Goal: Task Accomplishment & Management: Manage account settings

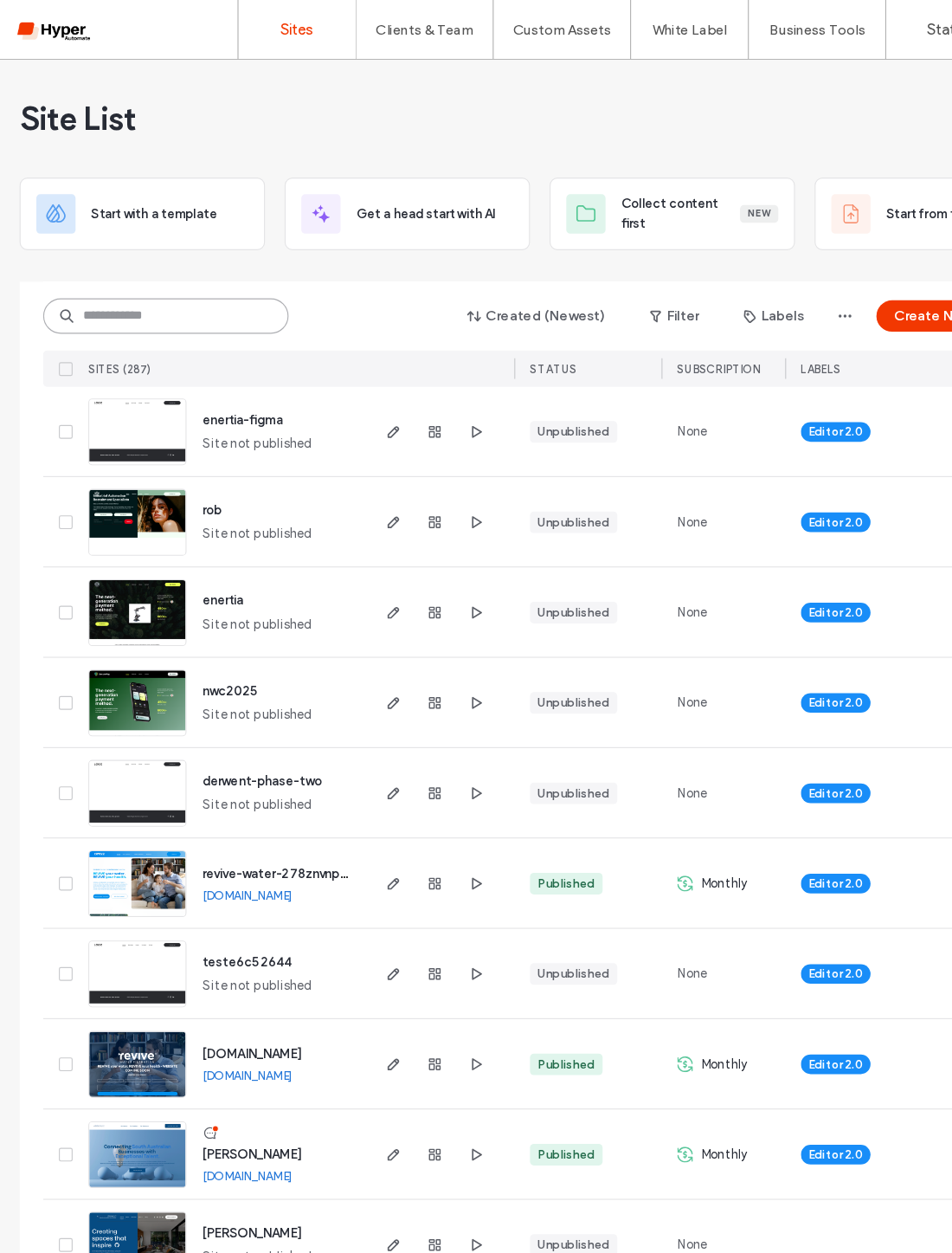
click at [211, 274] on input at bounding box center [146, 278] width 217 height 31
type input "********"
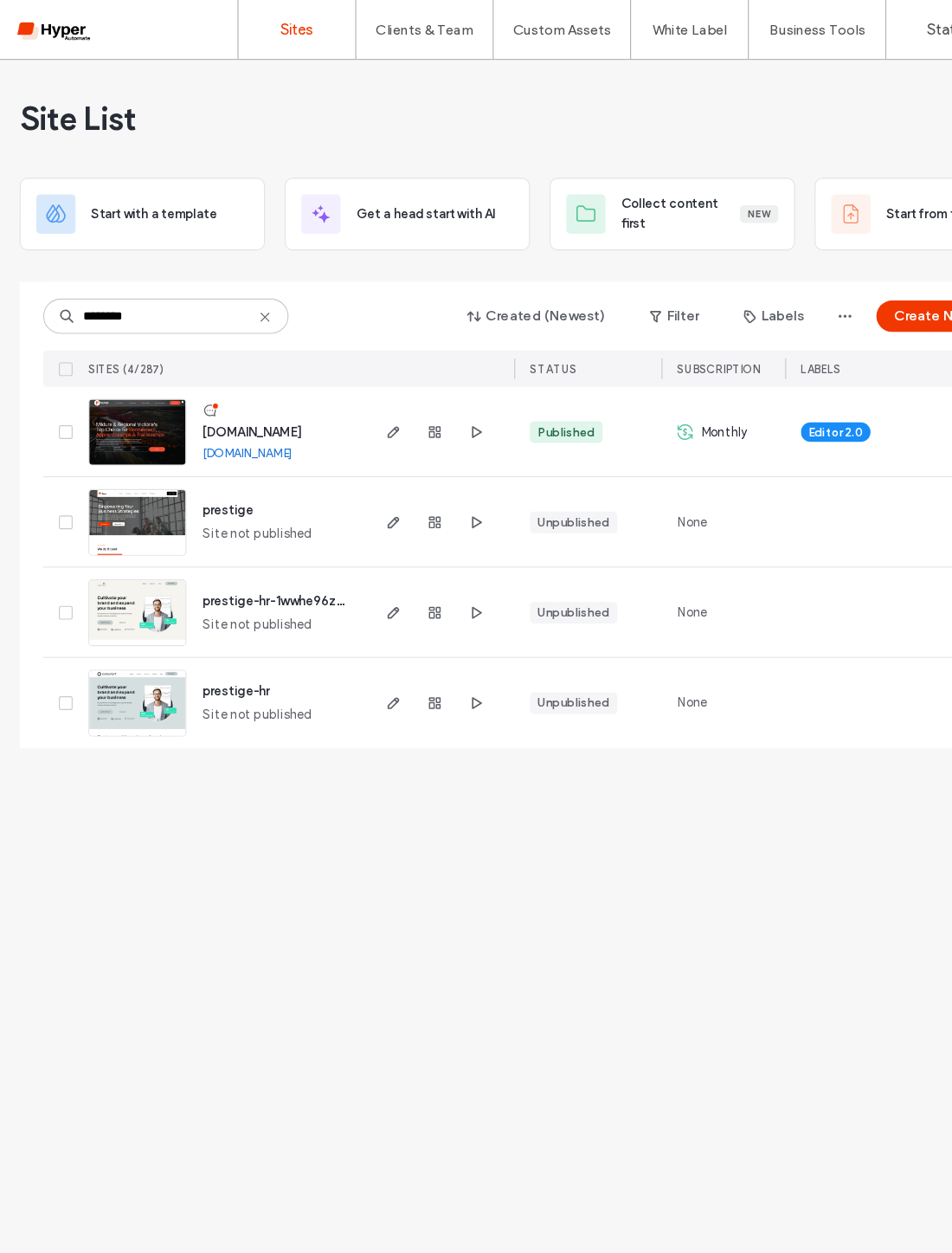
click at [383, 382] on use "button" at bounding box center [384, 381] width 11 height 11
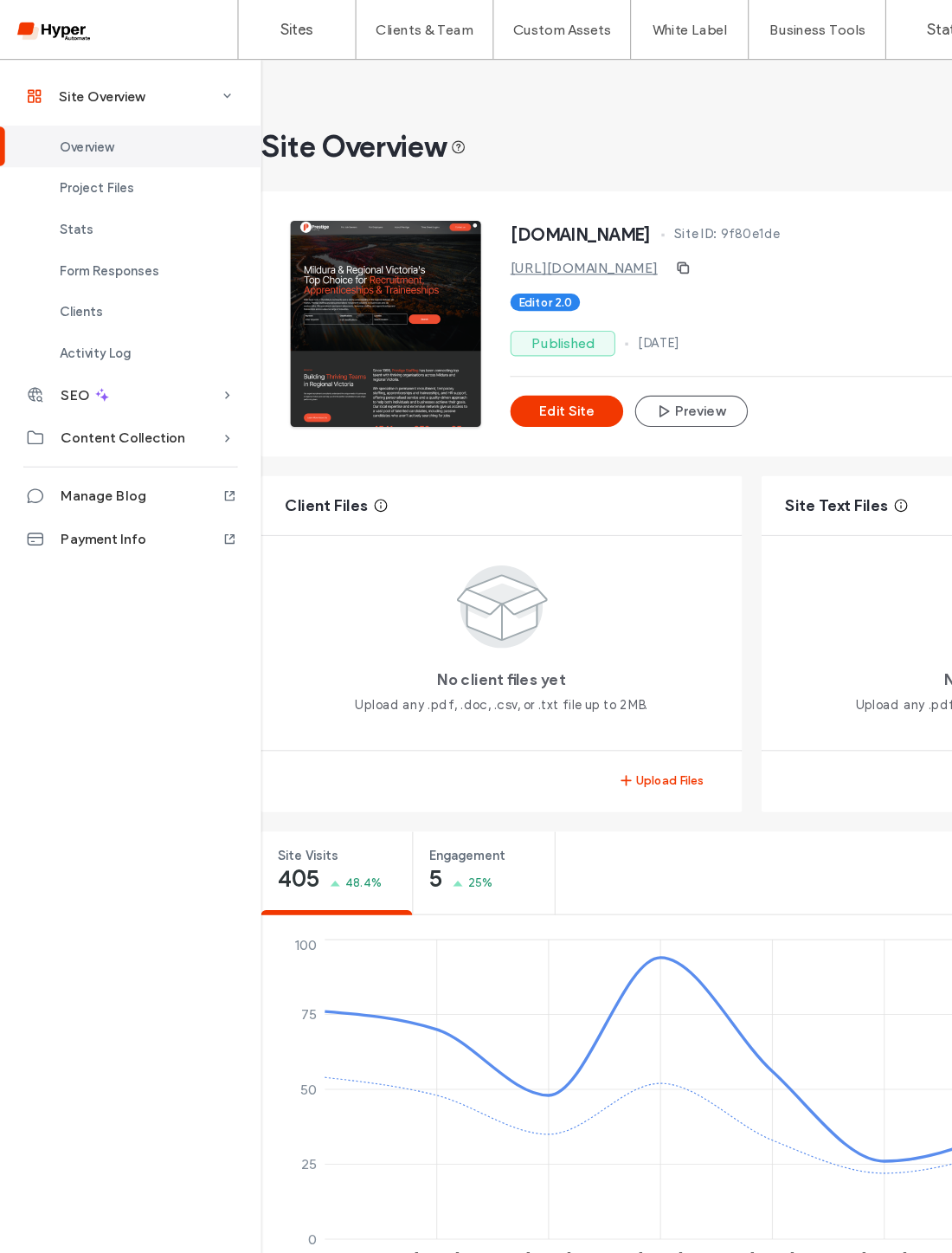
click at [71, 243] on span "Form Responses" at bounding box center [96, 238] width 88 height 13
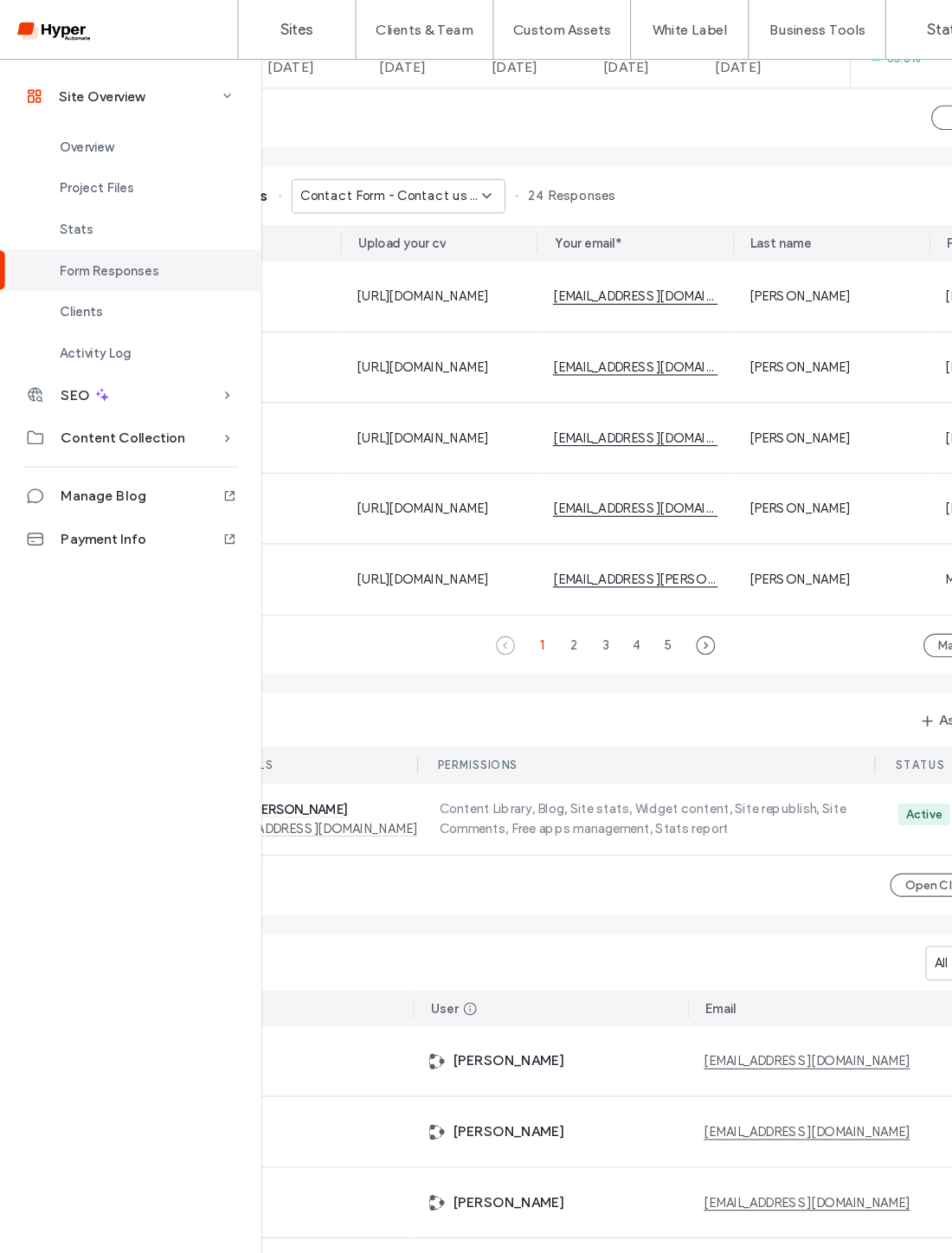
scroll to position [1053, 96]
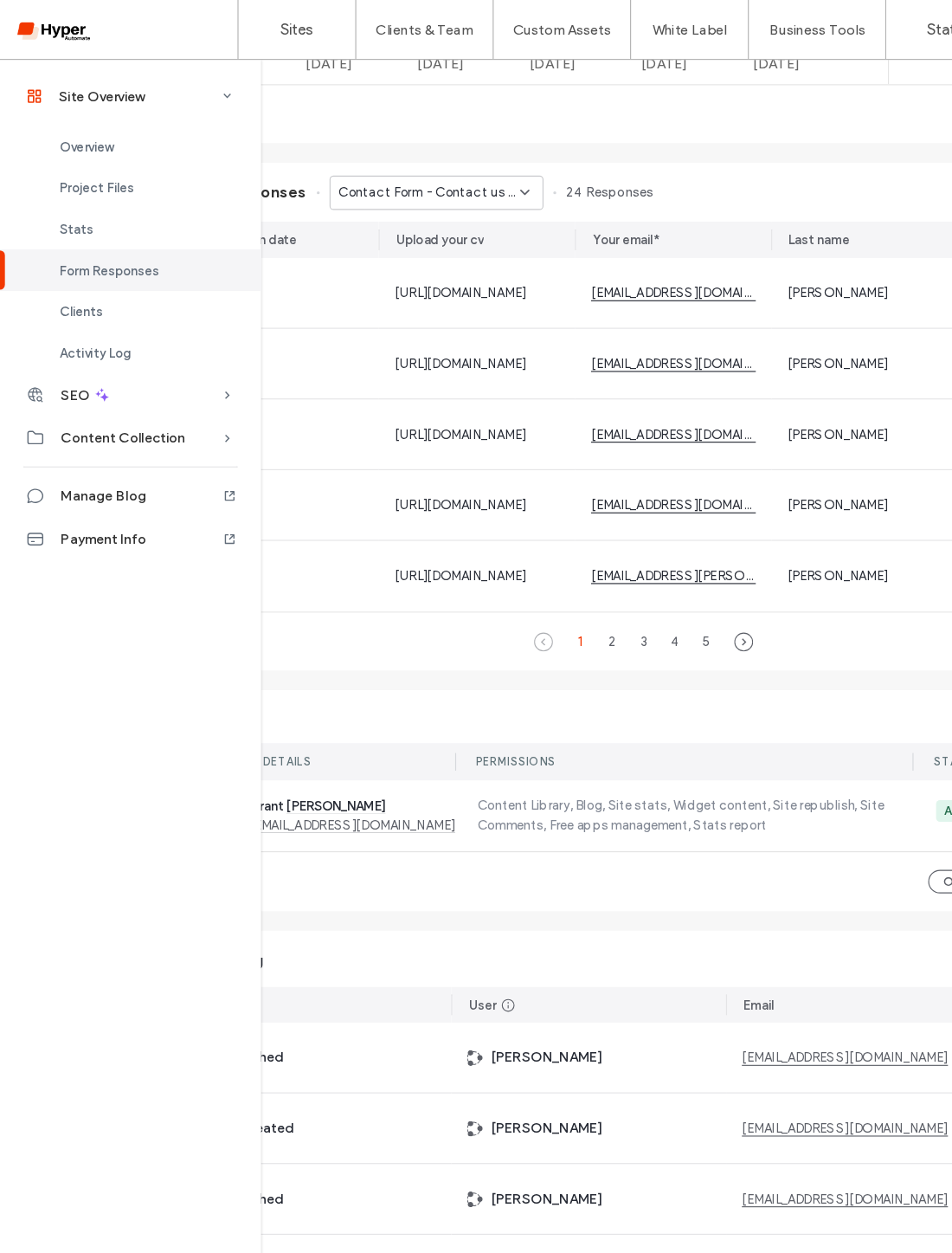
click at [466, 161] on div "Contact Form - Contact us page" at bounding box center [385, 170] width 188 height 30
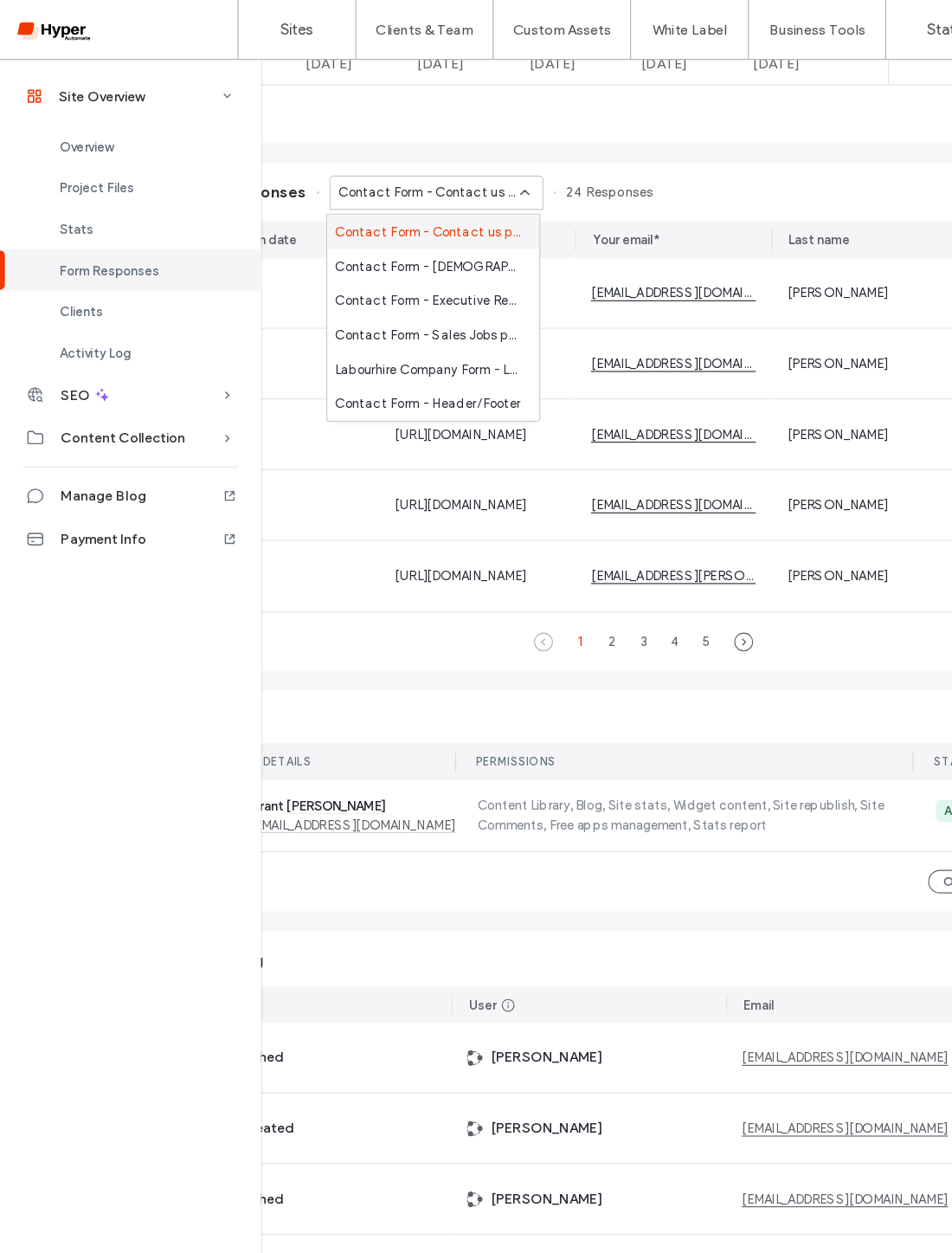
click at [457, 177] on icon at bounding box center [464, 170] width 14 height 14
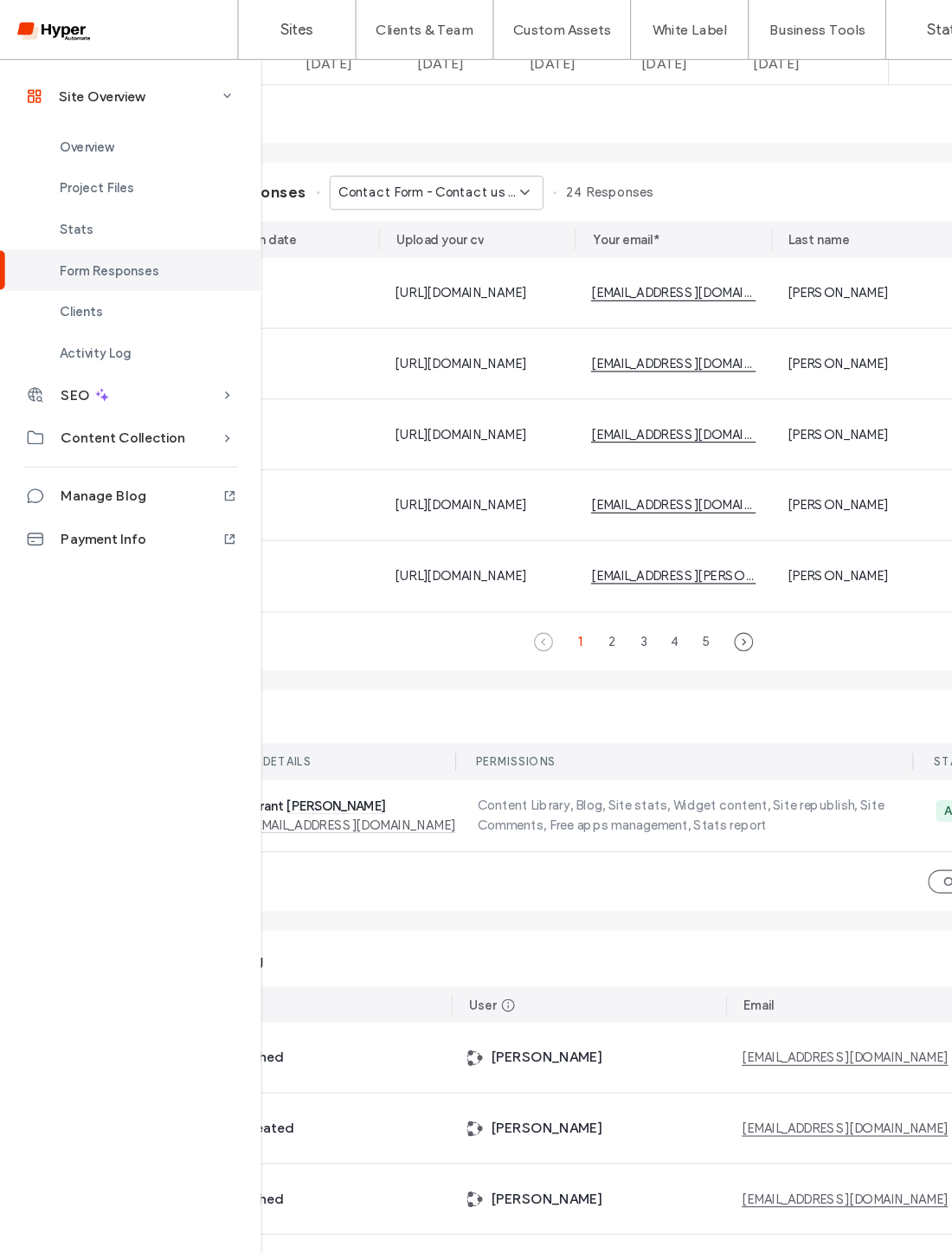
click at [457, 177] on icon at bounding box center [464, 170] width 14 height 14
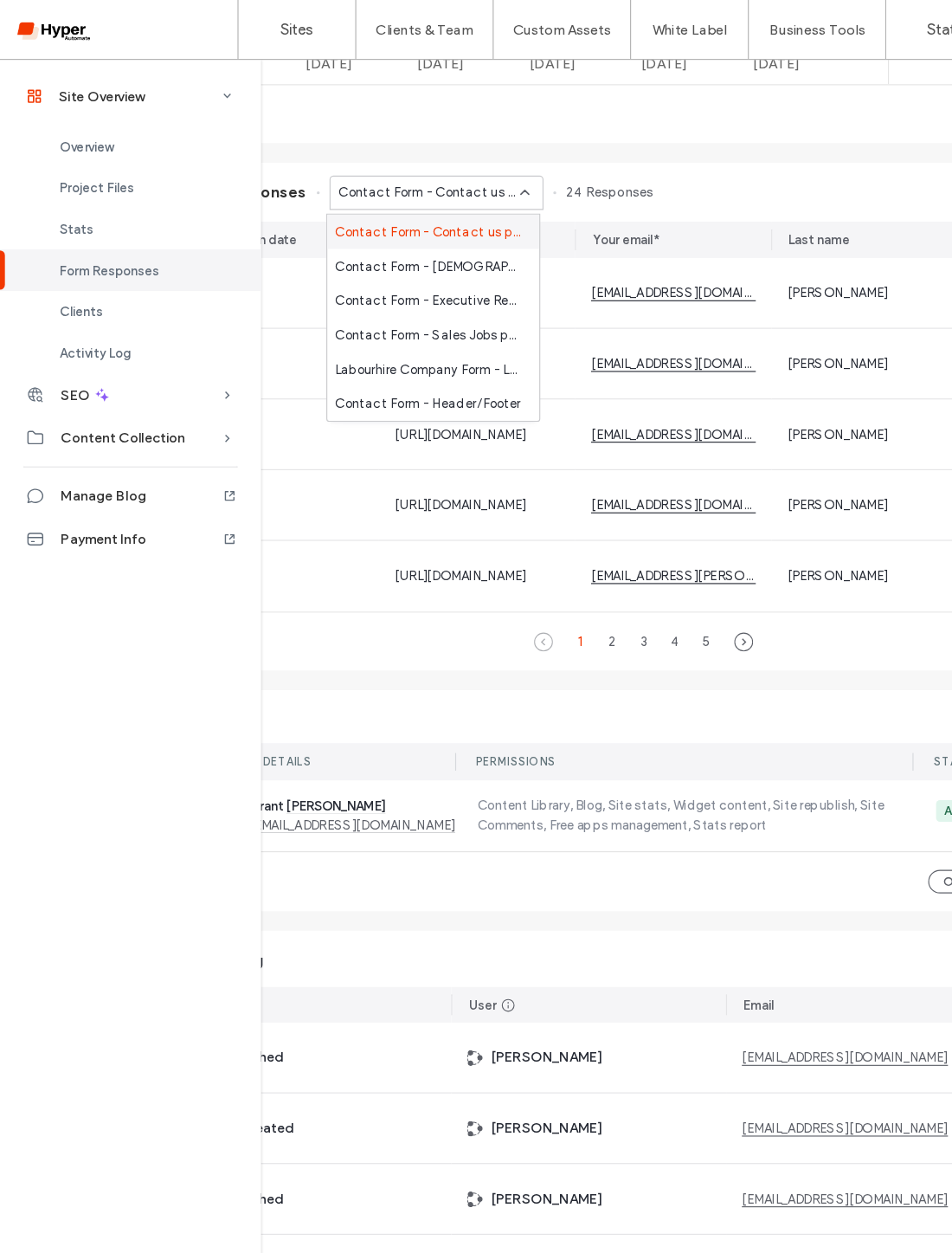
click at [457, 177] on icon at bounding box center [464, 170] width 14 height 14
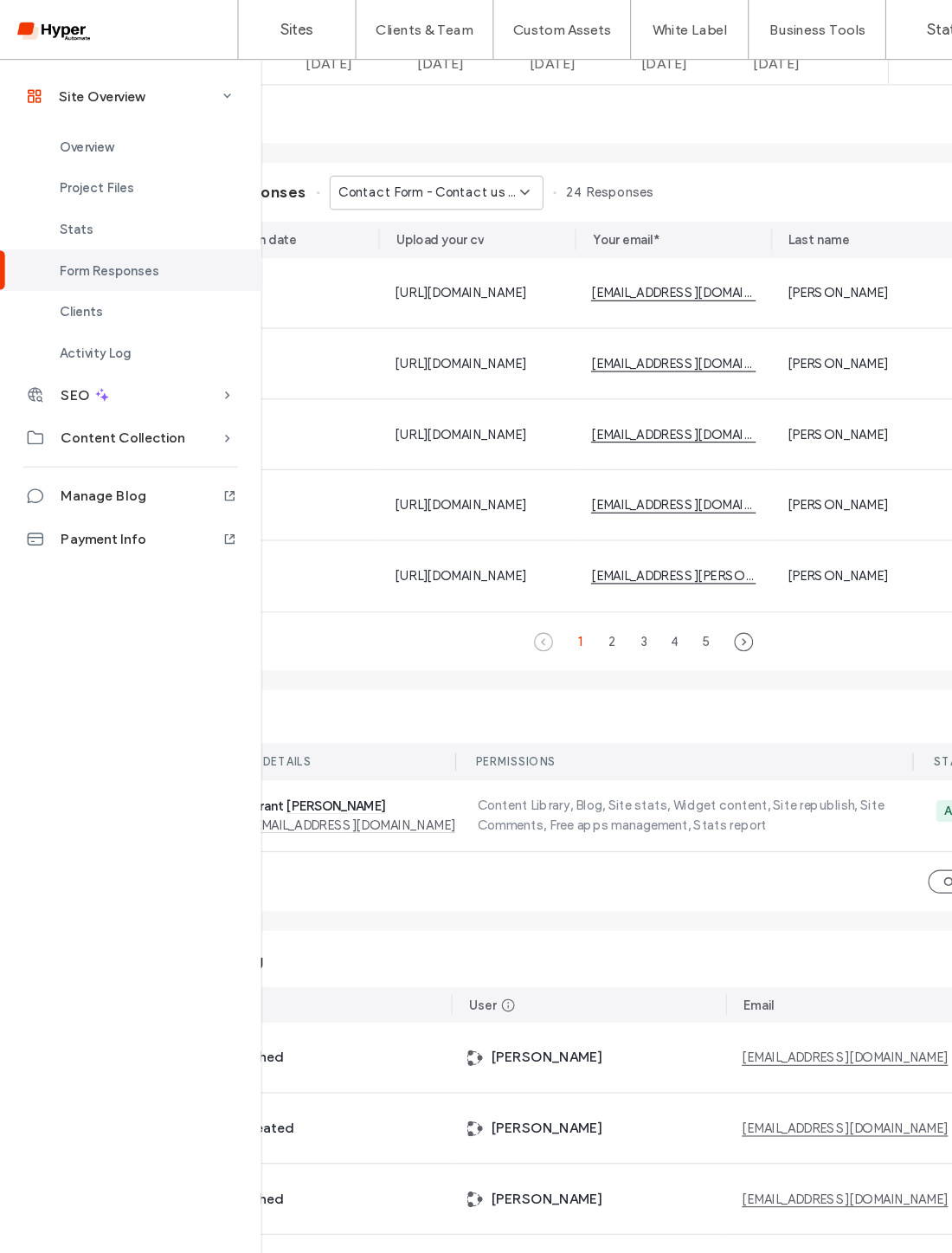
click at [457, 174] on icon at bounding box center [464, 170] width 14 height 14
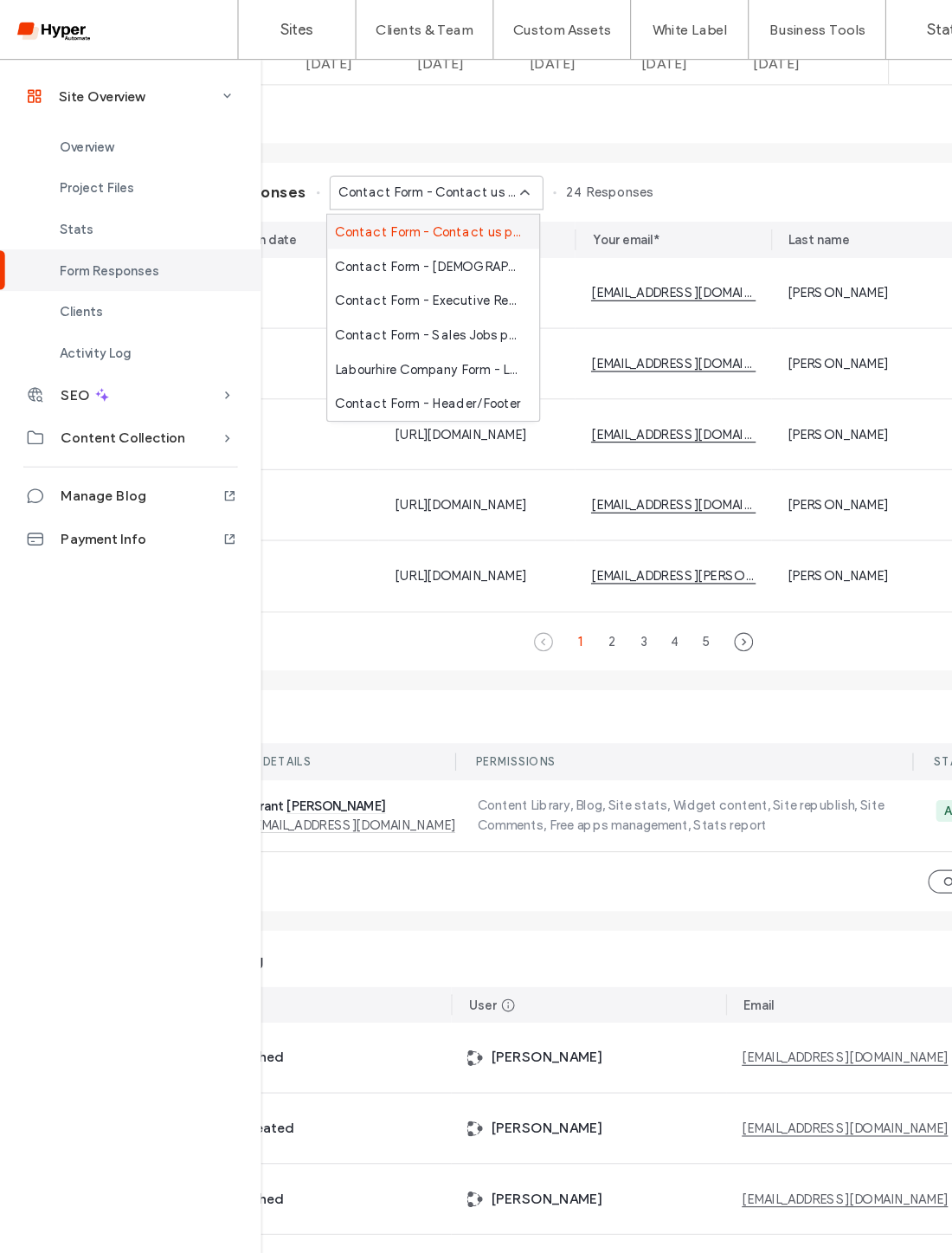
click at [427, 329] on span "Labourhire Company Form - Labour Hire / [DEMOGRAPHIC_DATA] Workers Regional [GE…" at bounding box center [380, 326] width 166 height 18
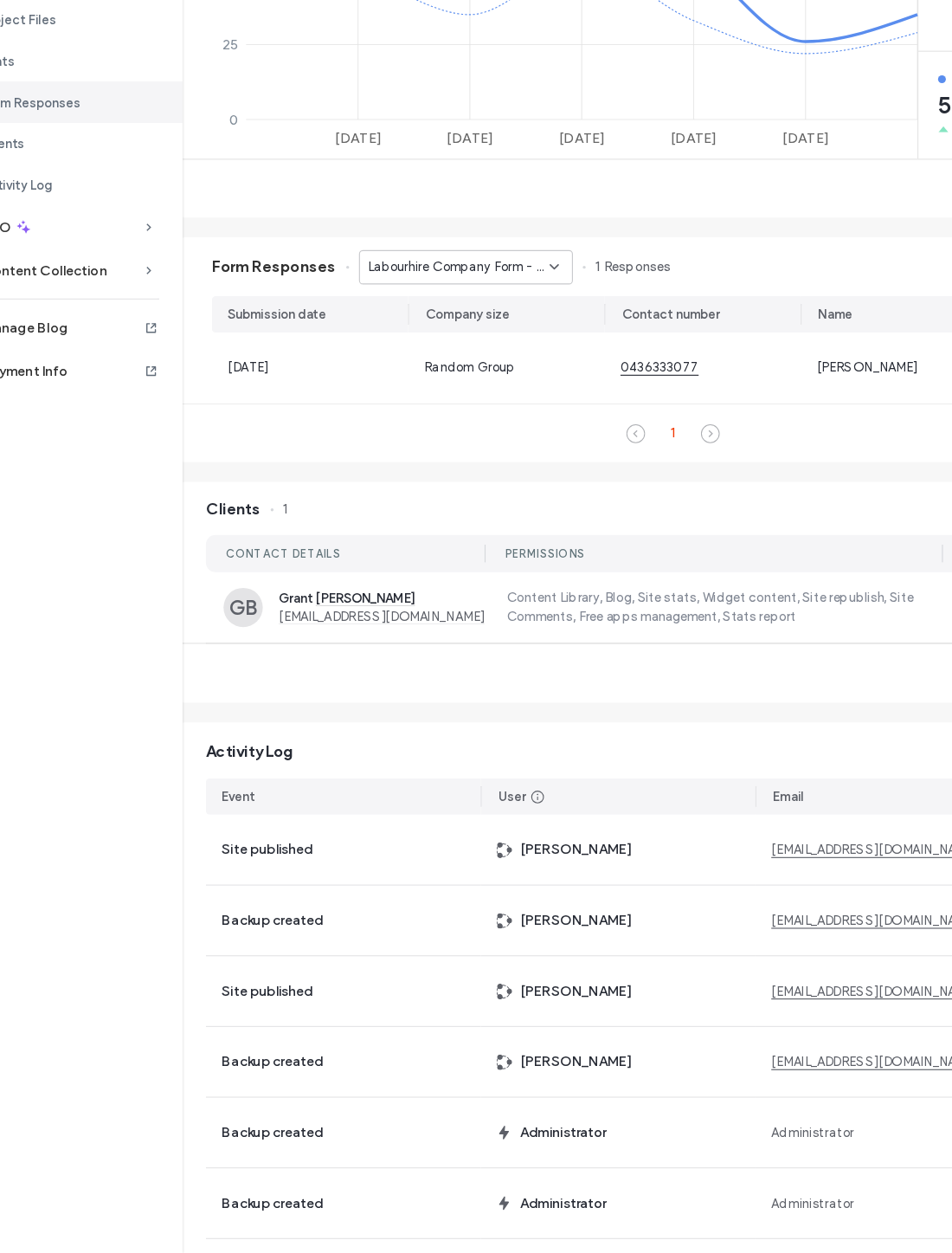
scroll to position [839, 0]
click at [551, 377] on icon at bounding box center [558, 384] width 14 height 14
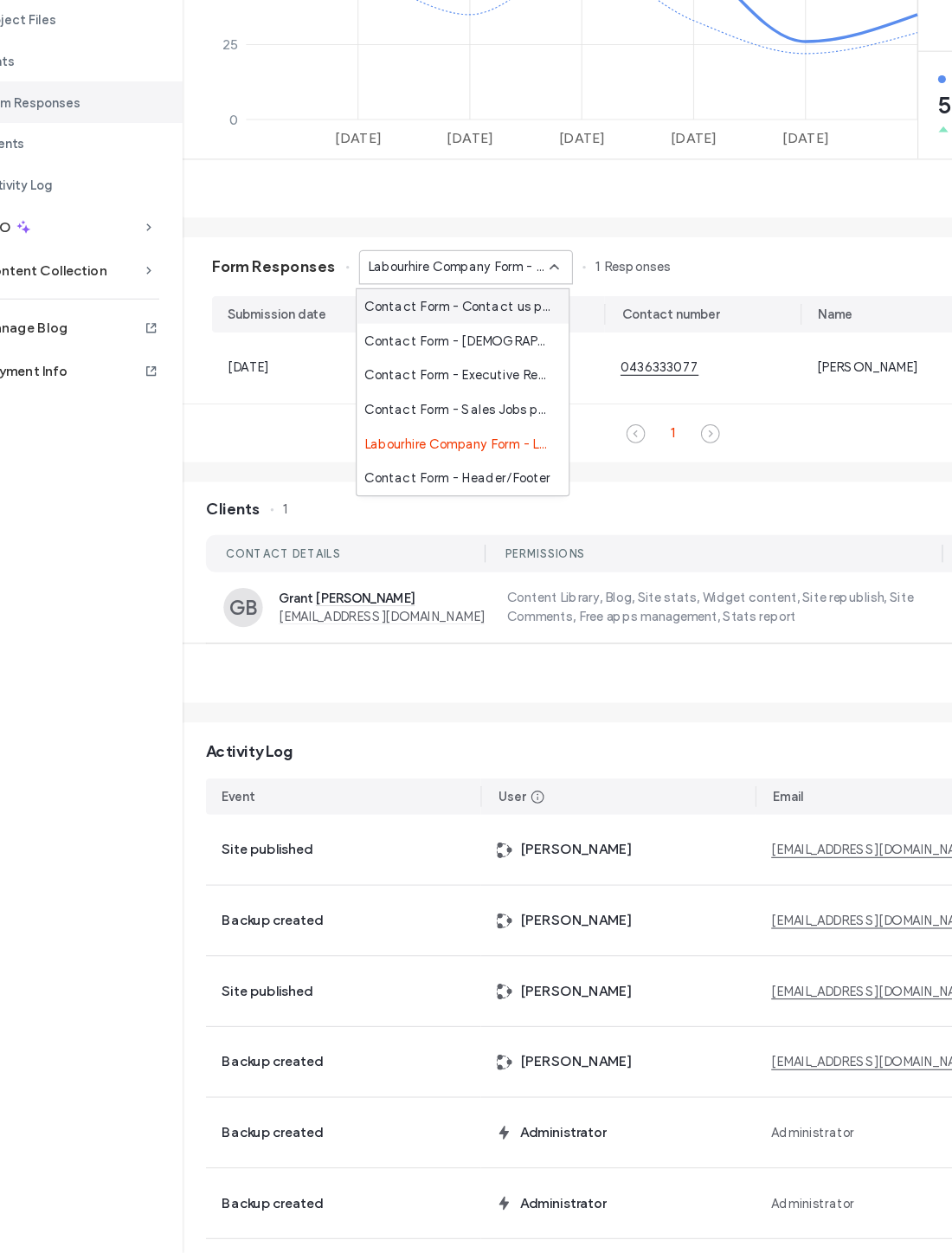
click at [456, 561] on span "Contact Form - Header/Footer" at bounding box center [473, 570] width 165 height 18
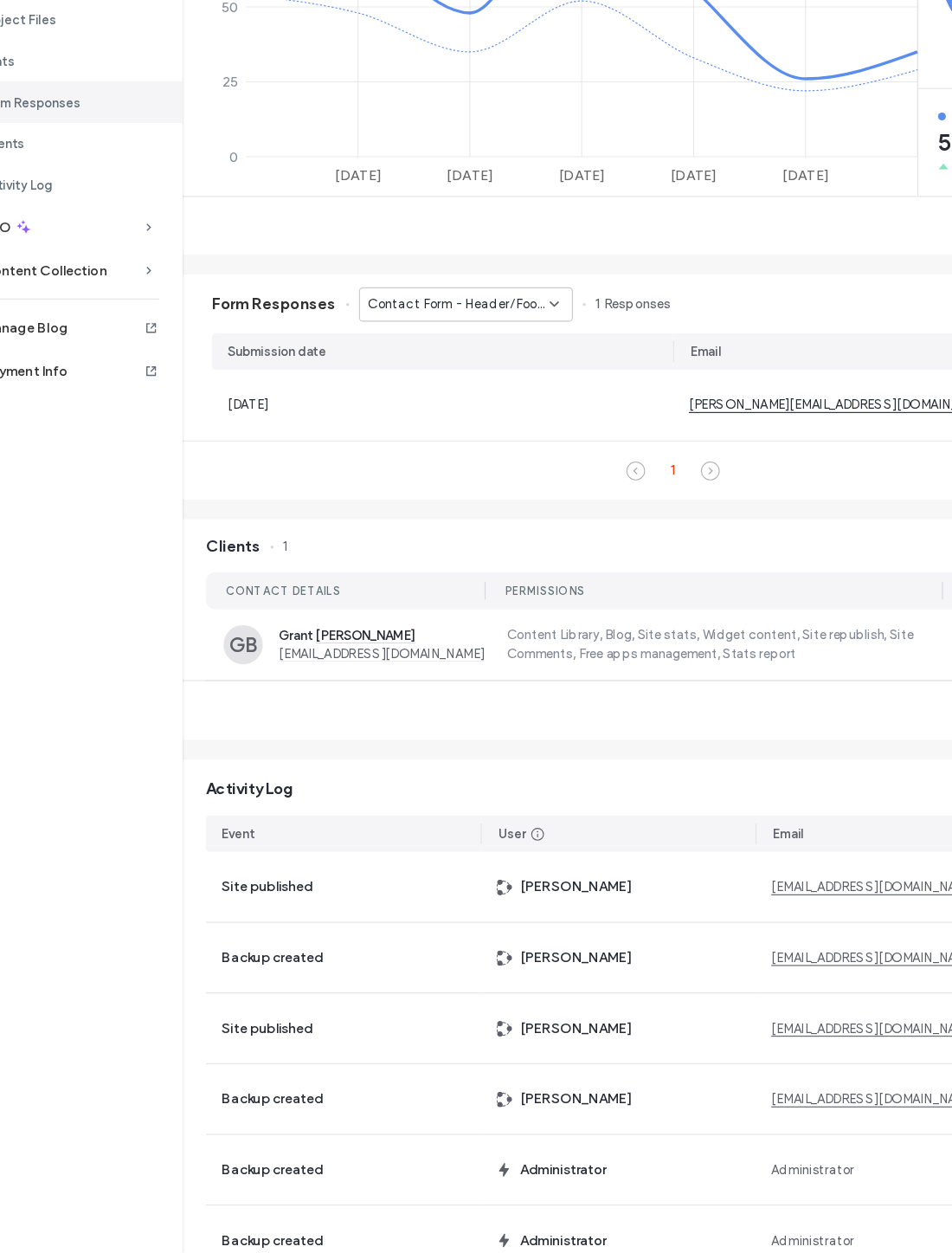
scroll to position [806, 0]
click at [465, 408] on span "Contact Form - Header/Footer" at bounding box center [473, 417] width 160 height 18
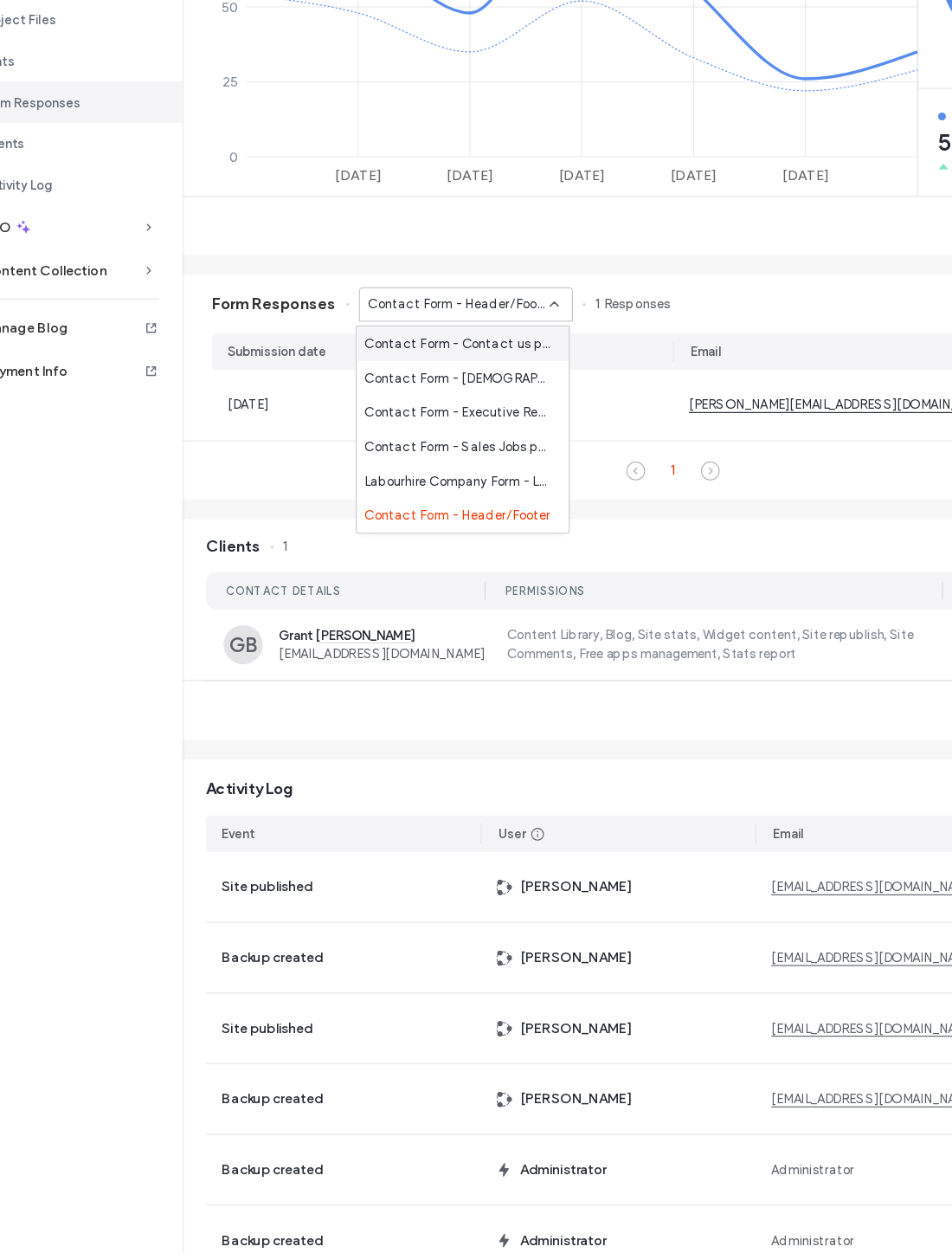
click at [467, 442] on span "Contact Form - Contact us page" at bounding box center [474, 451] width 166 height 18
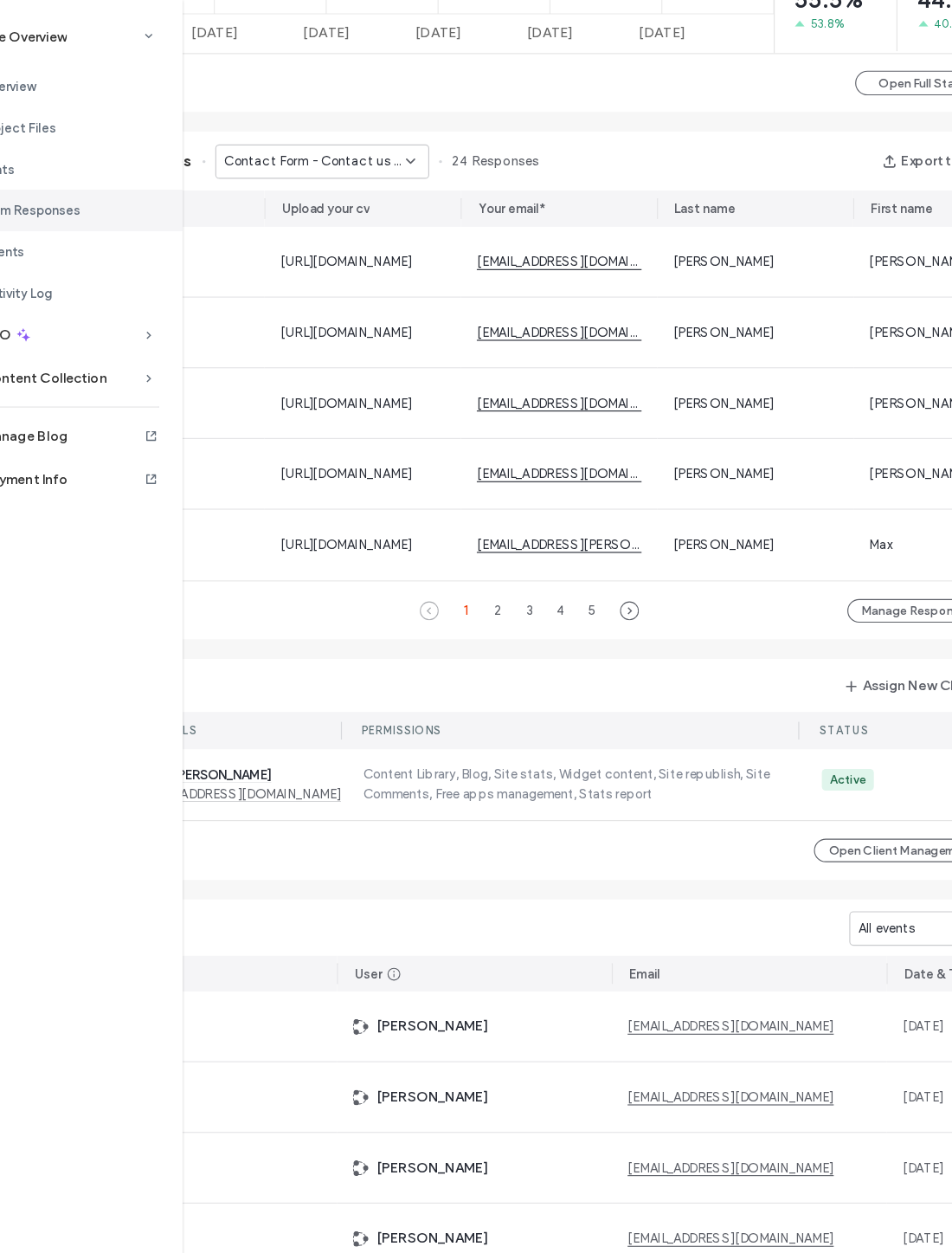
scroll to position [1030, 139]
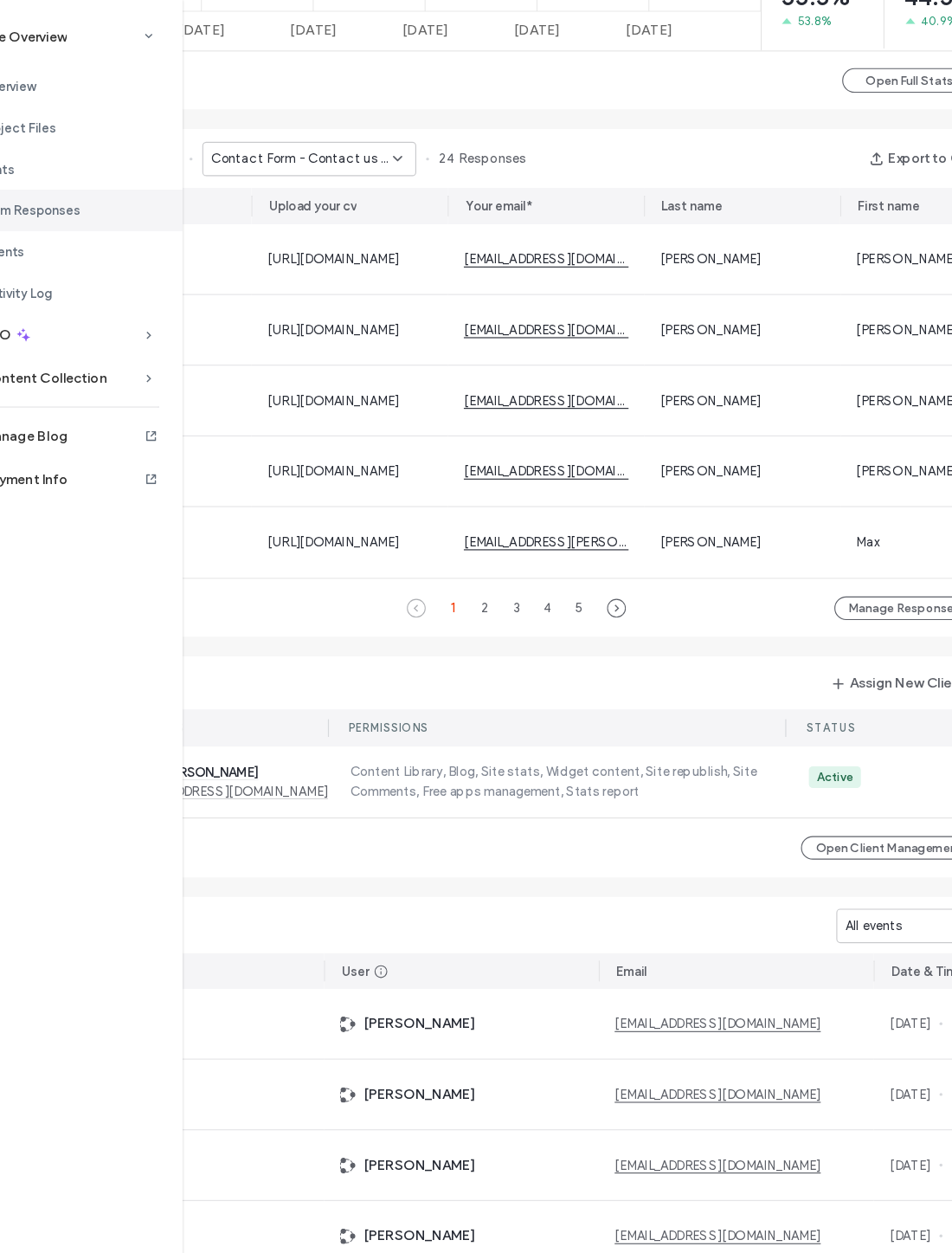
click at [805, 578] on button "Manage Responses" at bounding box center [867, 588] width 125 height 20
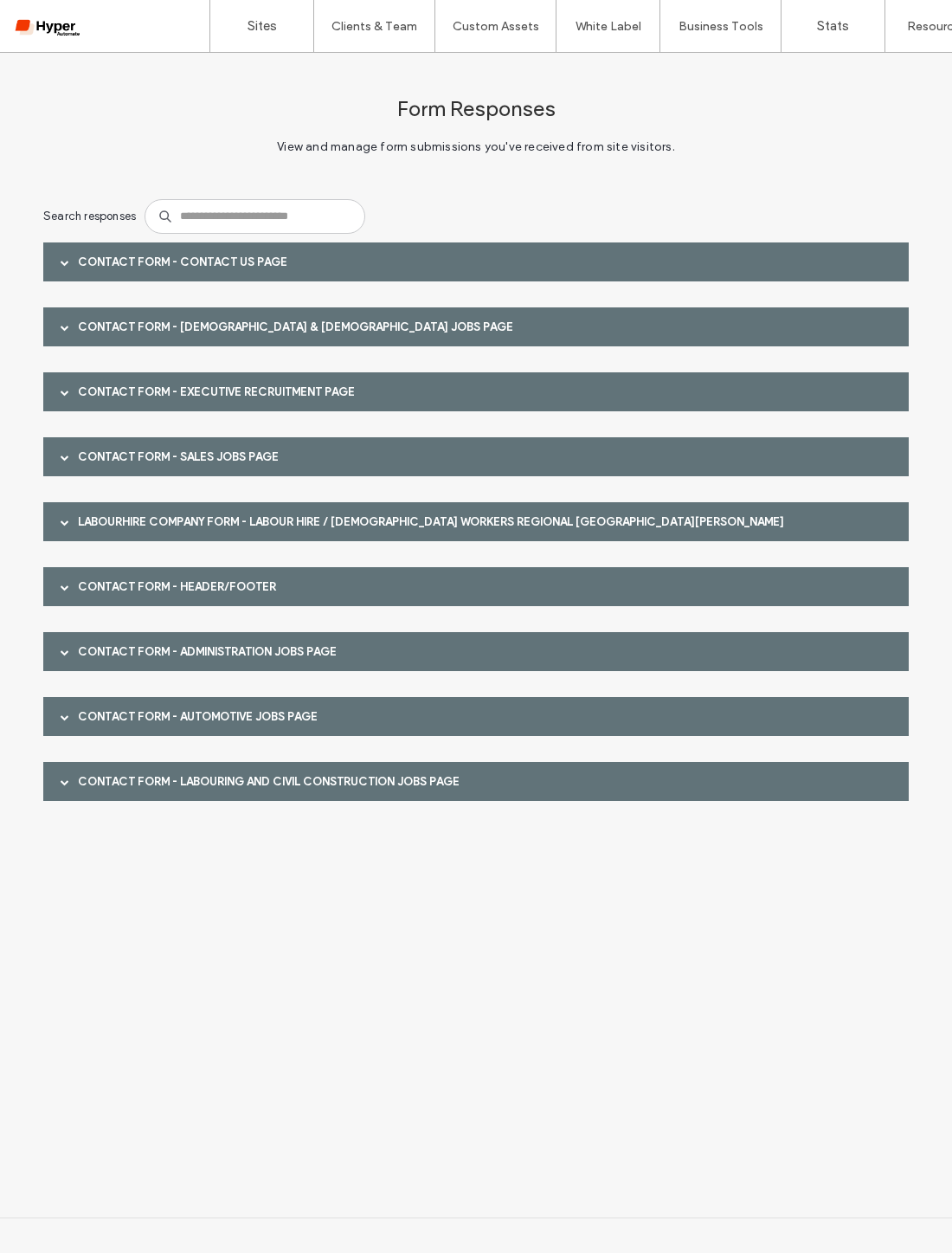
click at [66, 255] on span at bounding box center [65, 262] width 9 height 30
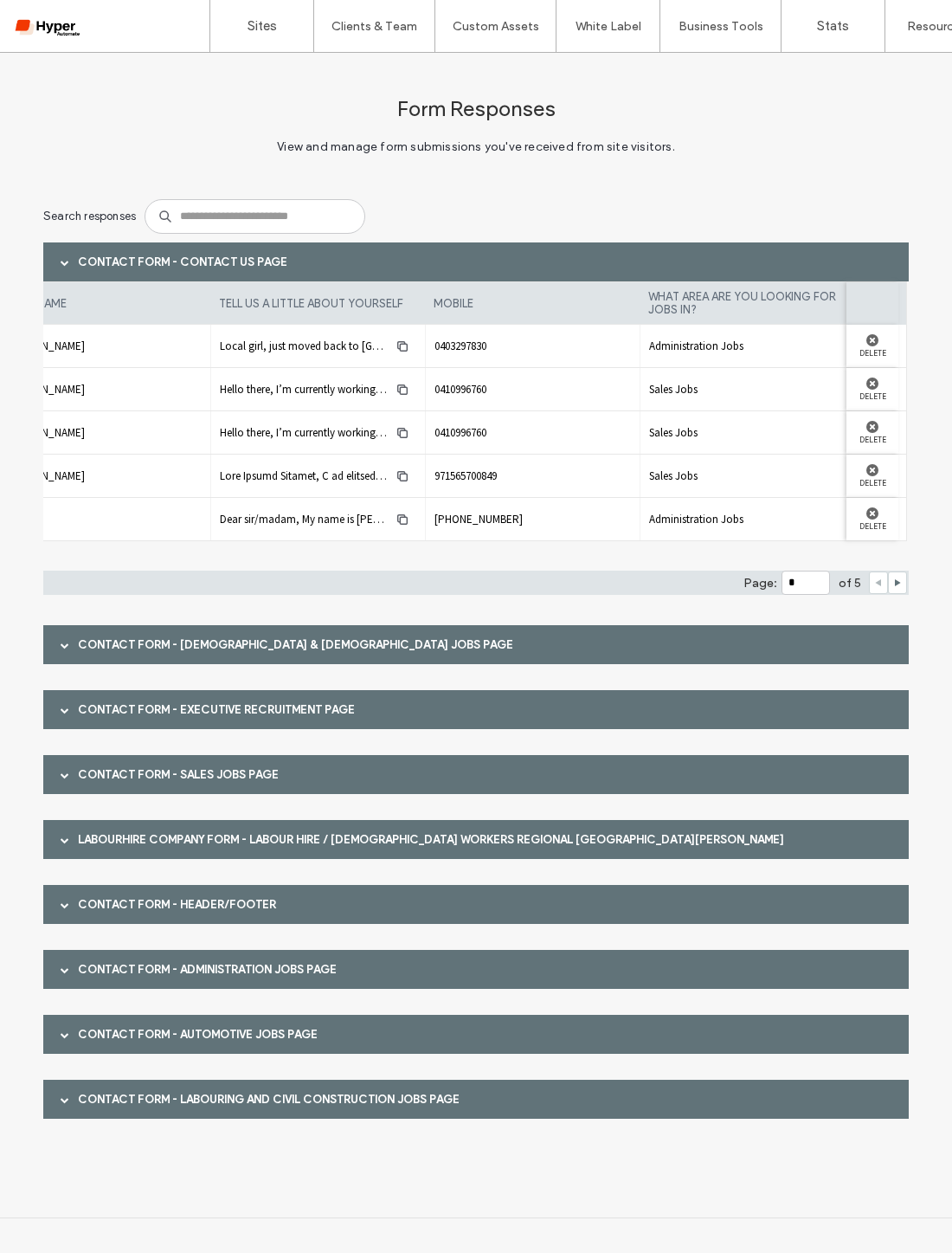
scroll to position [0, 860]
click at [779, 650] on div "Contact Form - [DEMOGRAPHIC_DATA] & [DEMOGRAPHIC_DATA] Jobs page" at bounding box center [476, 644] width 865 height 39
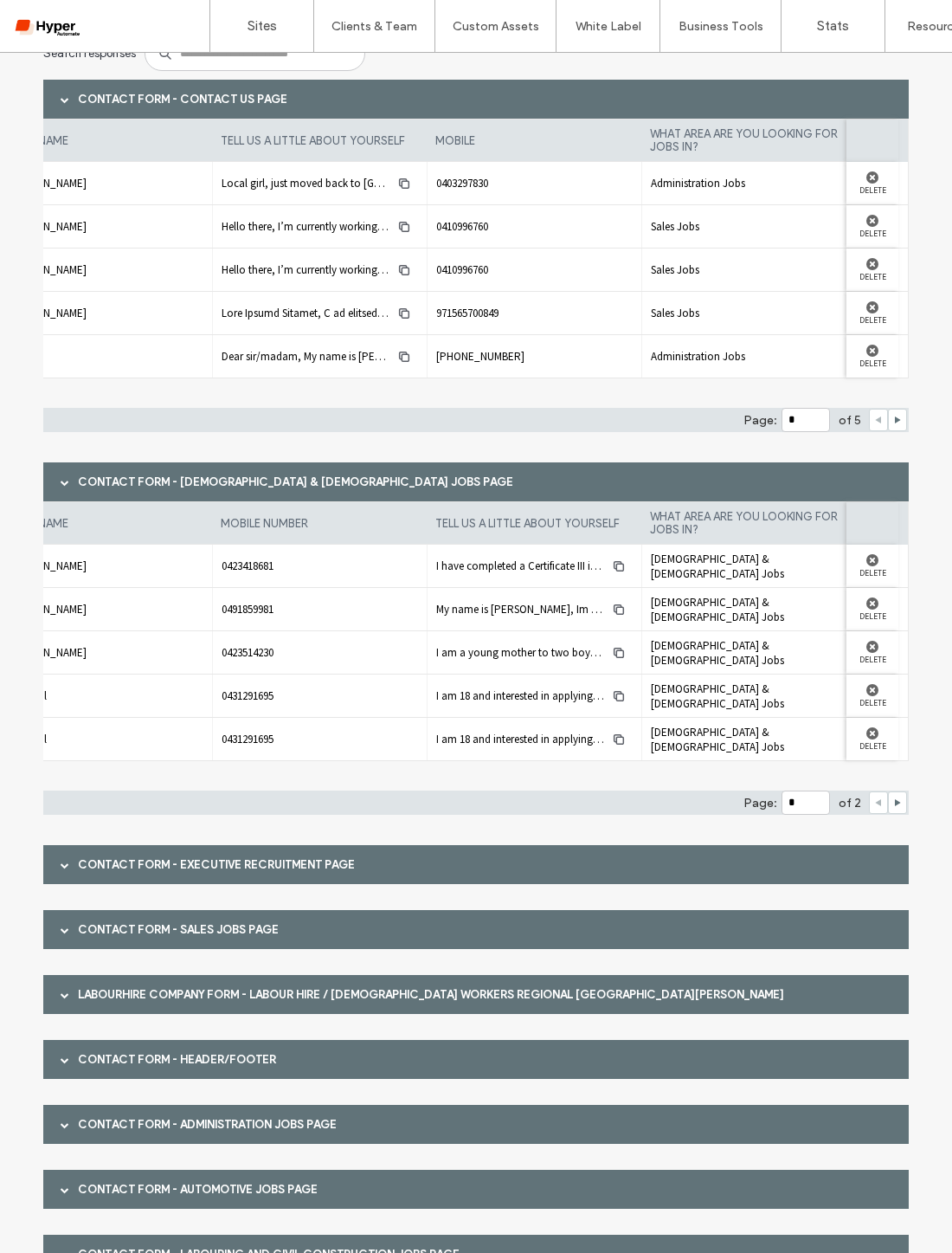
scroll to position [168, 0]
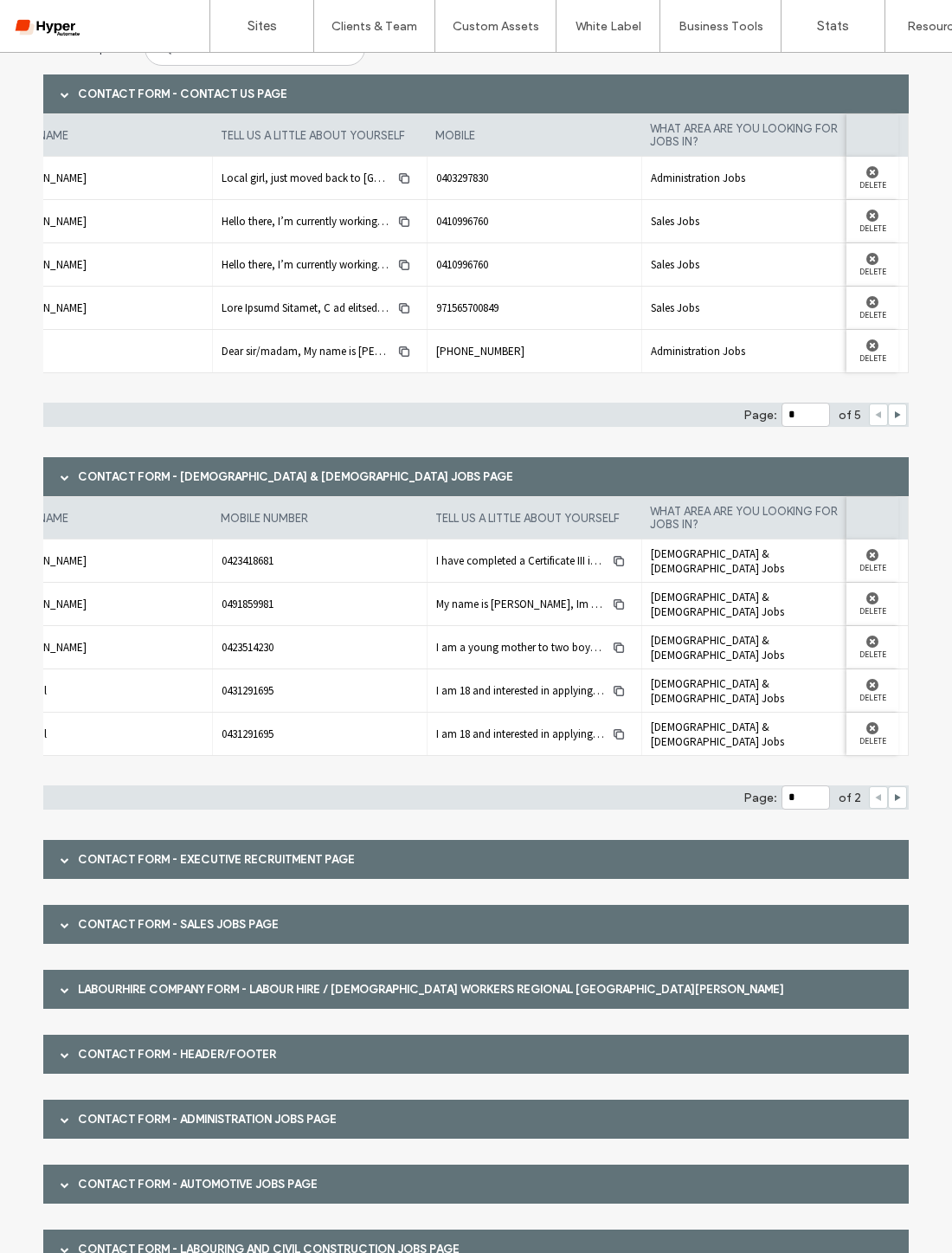
click at [716, 855] on div "Contact Form - Executive Recruitment page" at bounding box center [476, 859] width 865 height 39
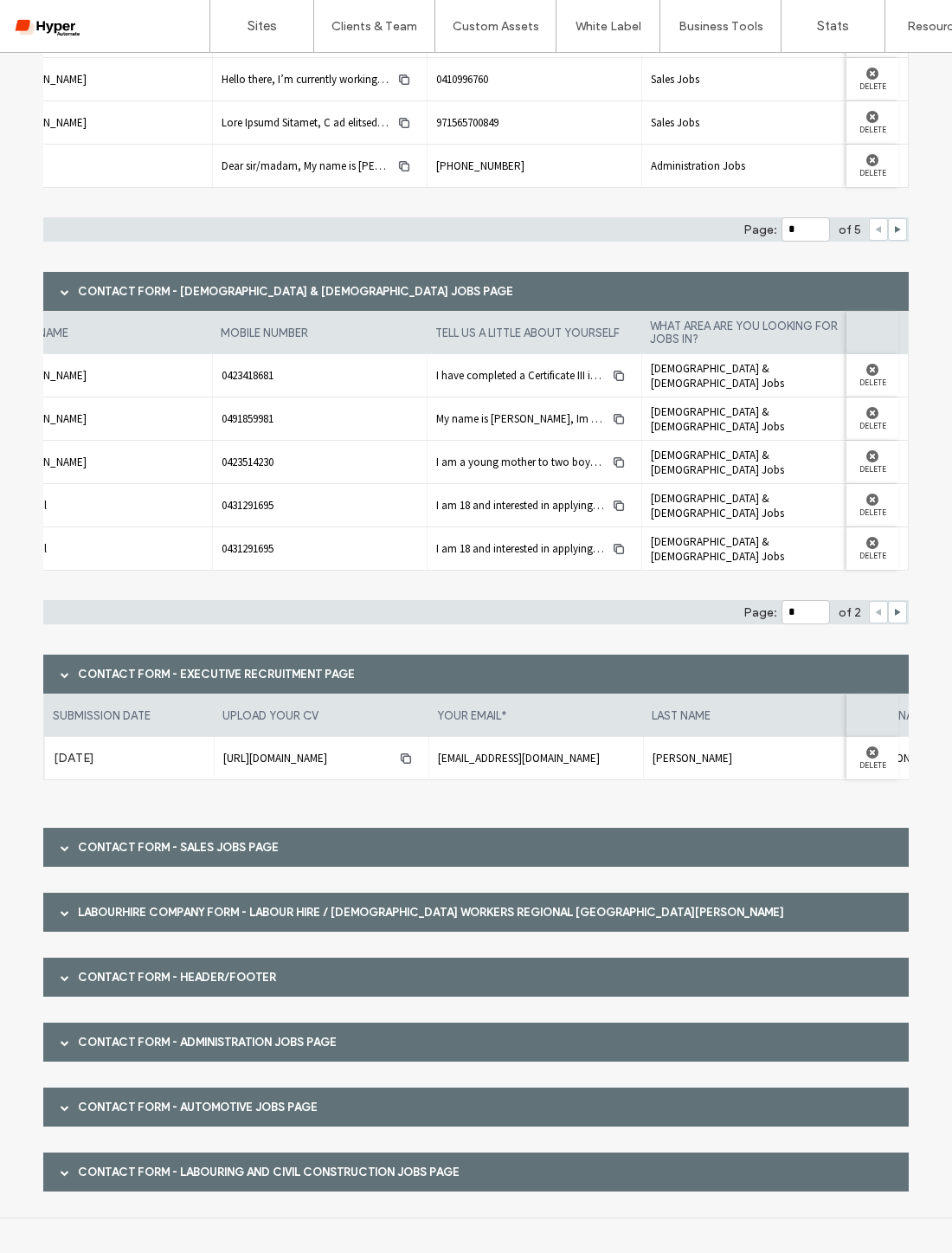
scroll to position [358, 0]
click at [809, 920] on div "Labourhire Company Form - Labour Hire / [DEMOGRAPHIC_DATA] Workers Regional [GE…" at bounding box center [476, 912] width 865 height 39
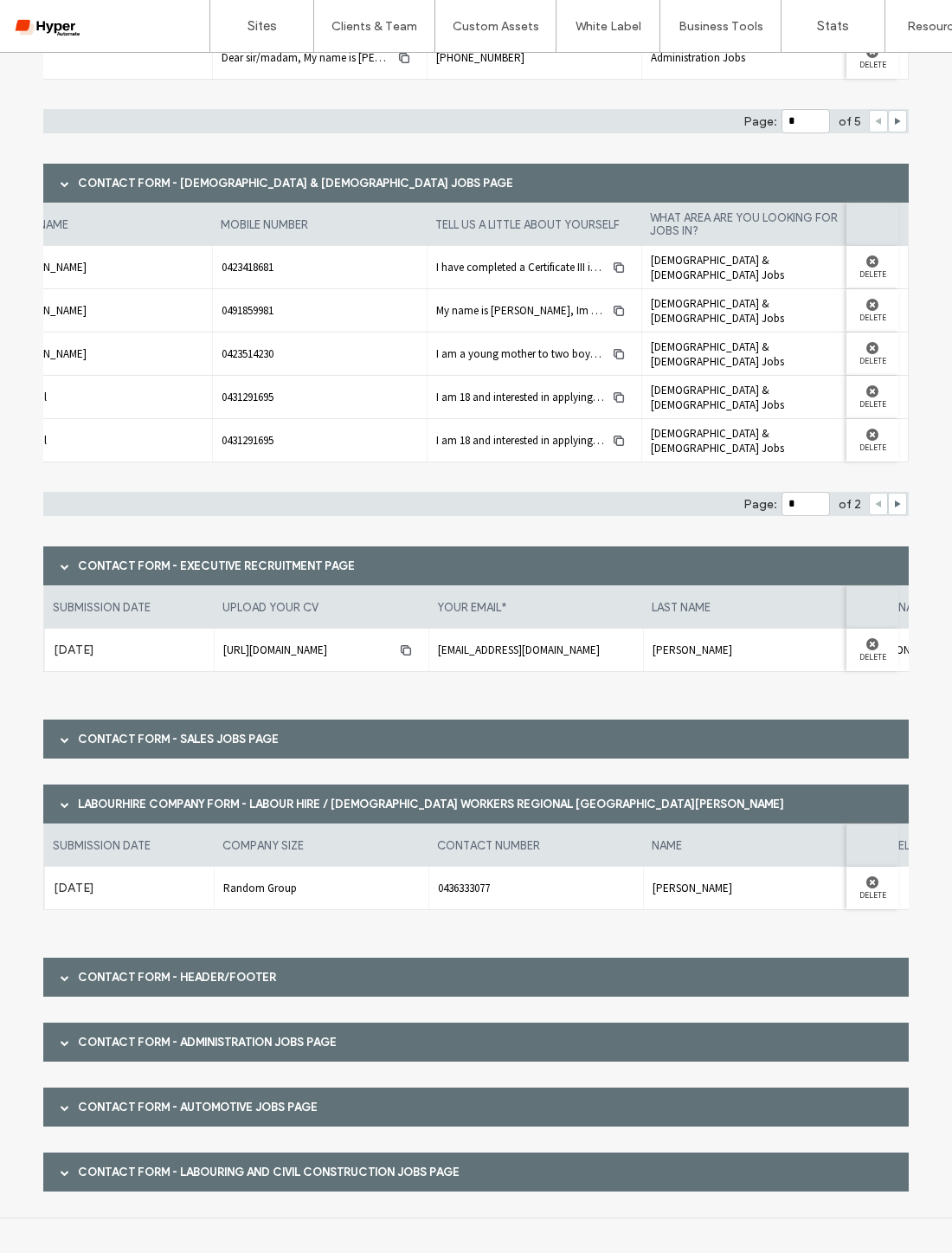
scroll to position [466, 0]
click at [804, 973] on div "Contact Form - Header/Footer" at bounding box center [476, 977] width 865 height 39
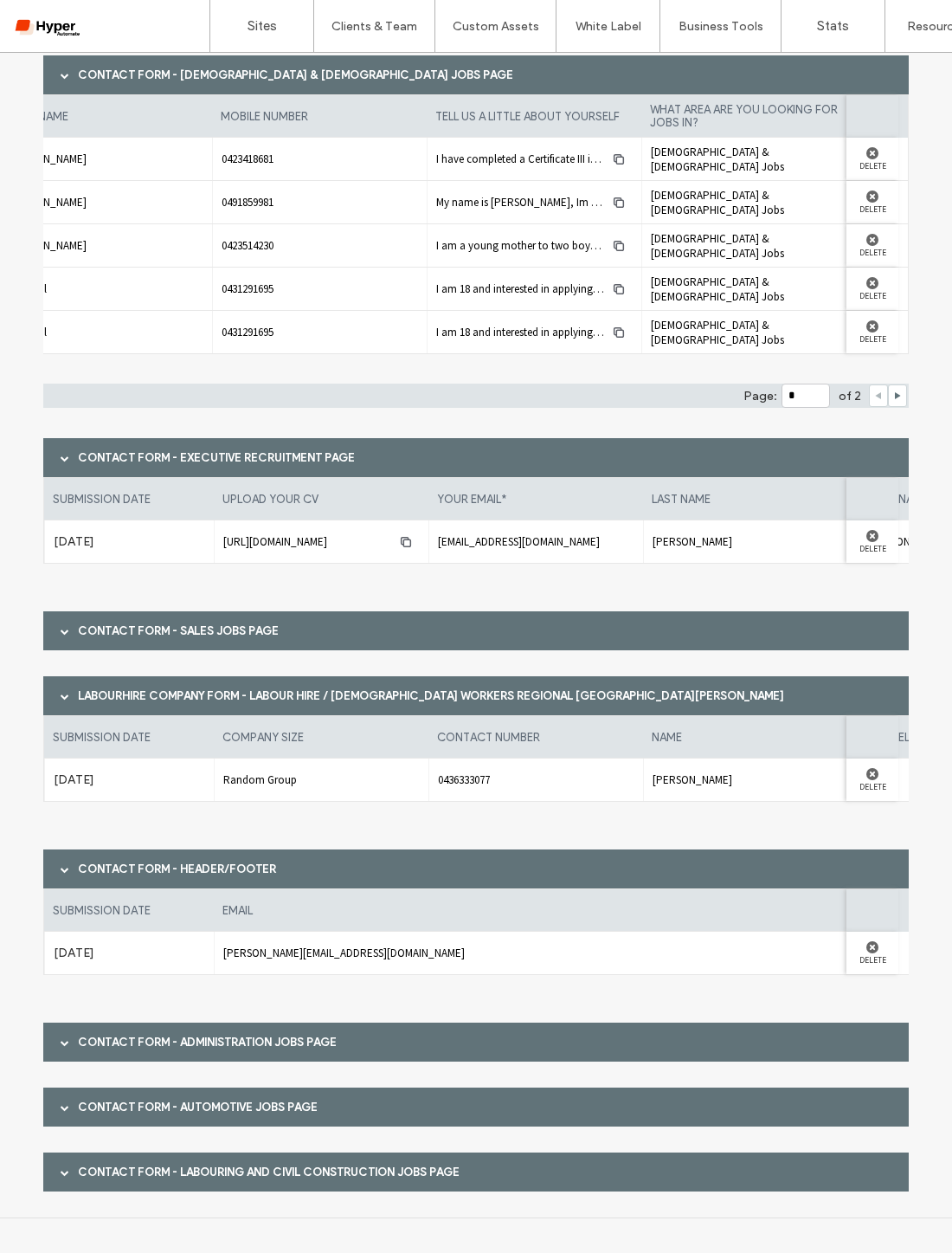
click at [815, 1044] on div "Contact Form - Administration Jobs page" at bounding box center [476, 1042] width 865 height 39
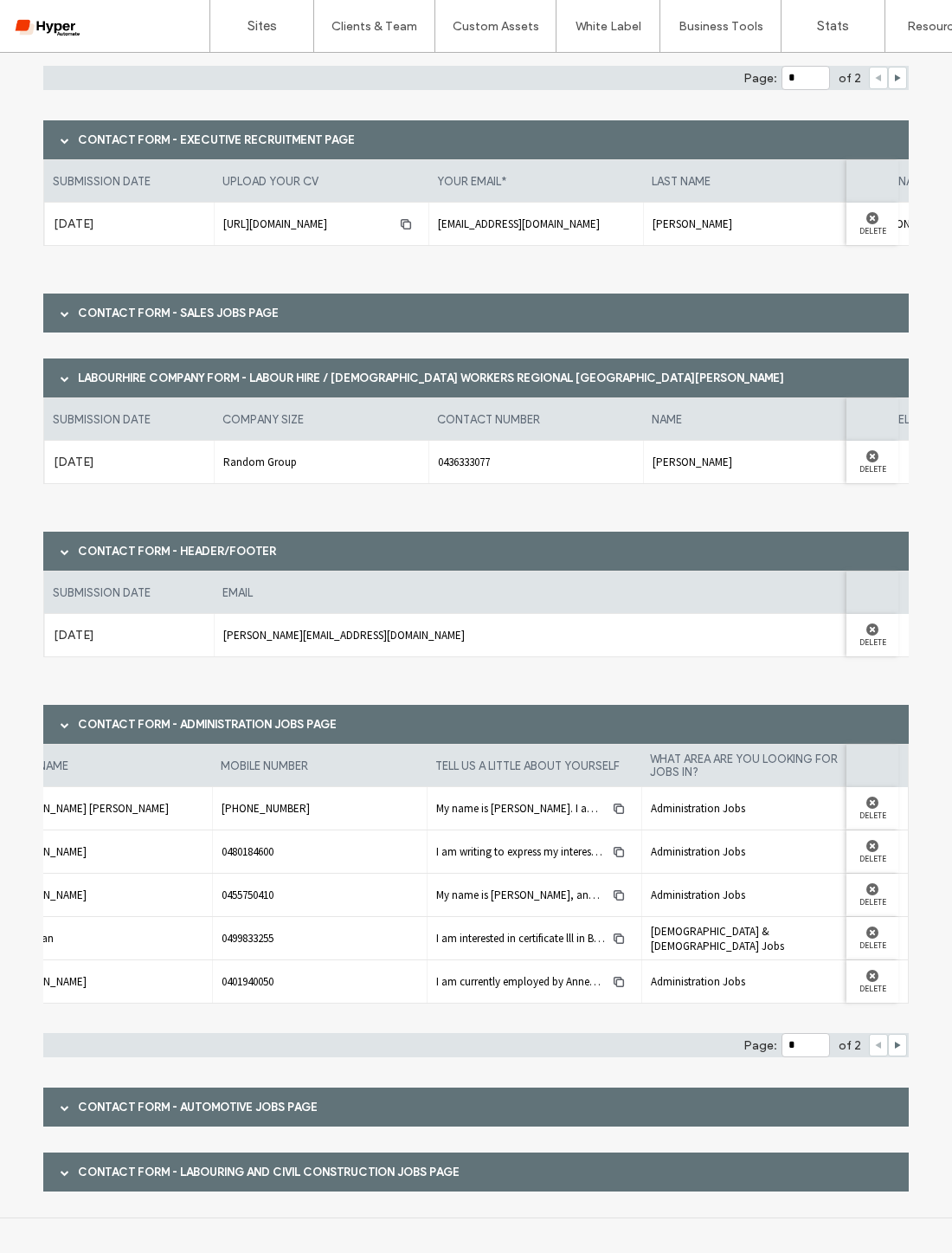
scroll to position [893, 0]
click at [819, 1091] on div "Contact Form - Automotive Jobs page" at bounding box center [476, 1107] width 865 height 39
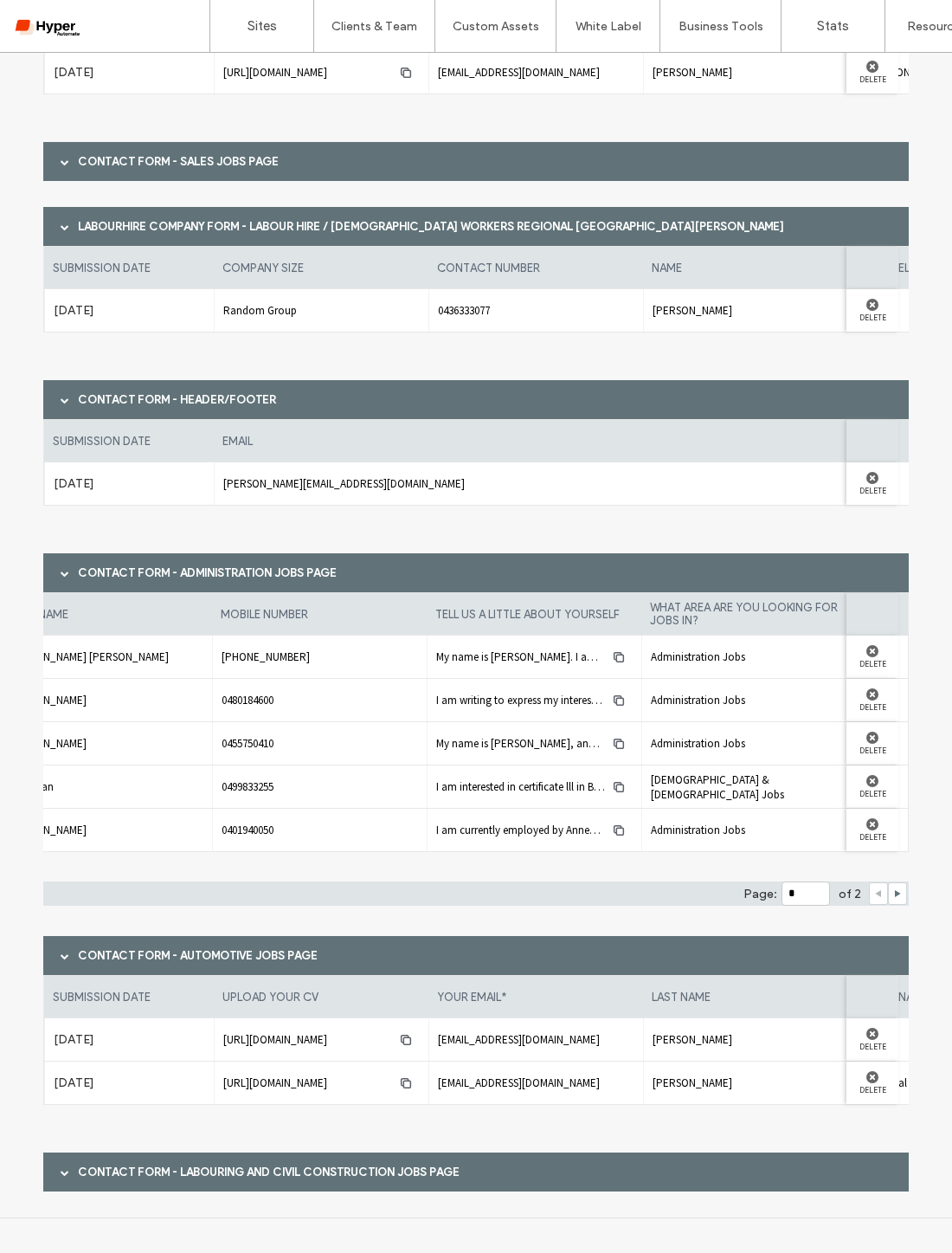
scroll to position [1044, 0]
click at [763, 1159] on div "Contact Form - Labouring and Civil Construction Jobs page" at bounding box center [476, 1172] width 865 height 39
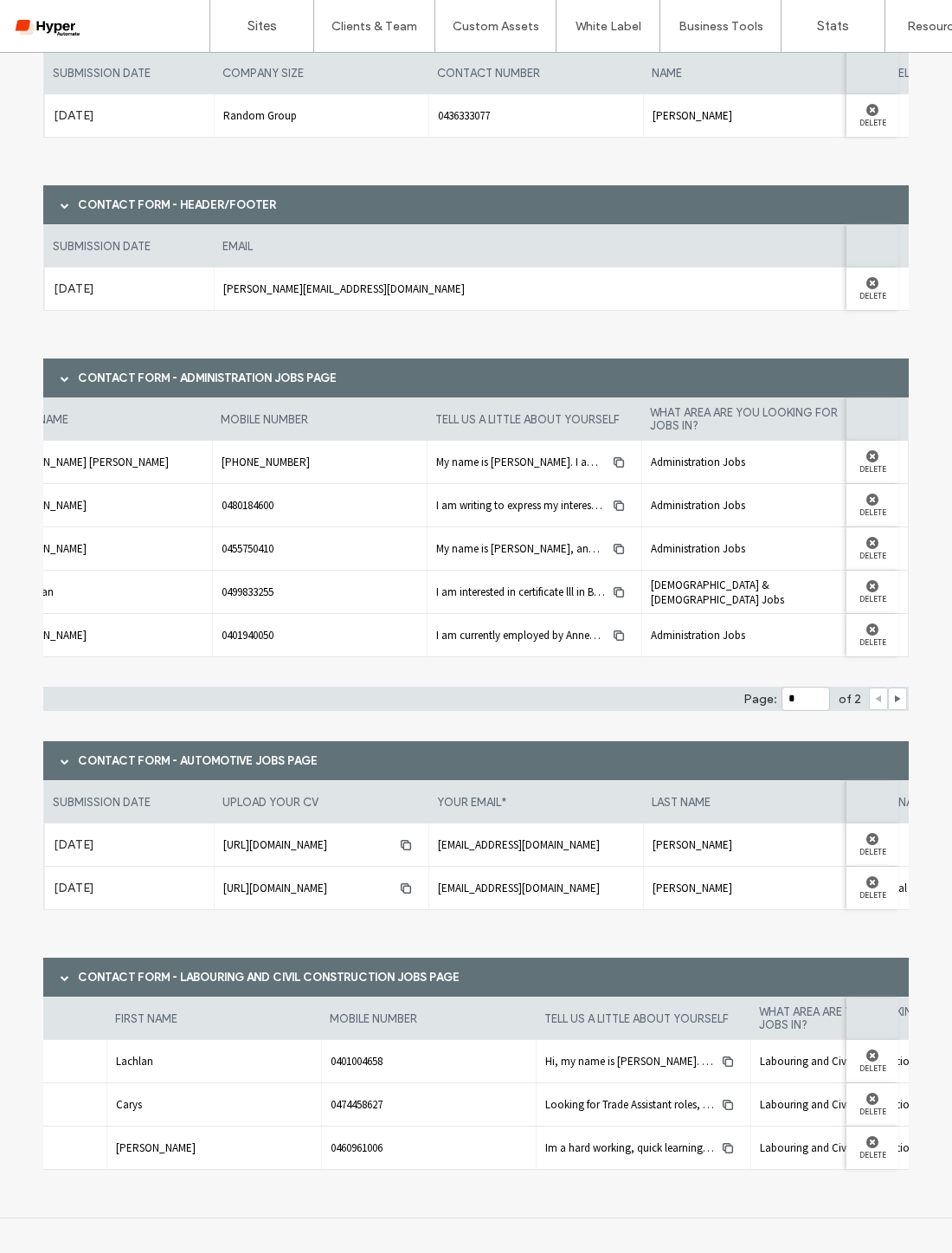
scroll to position [0, 760]
